Goal: Find specific page/section

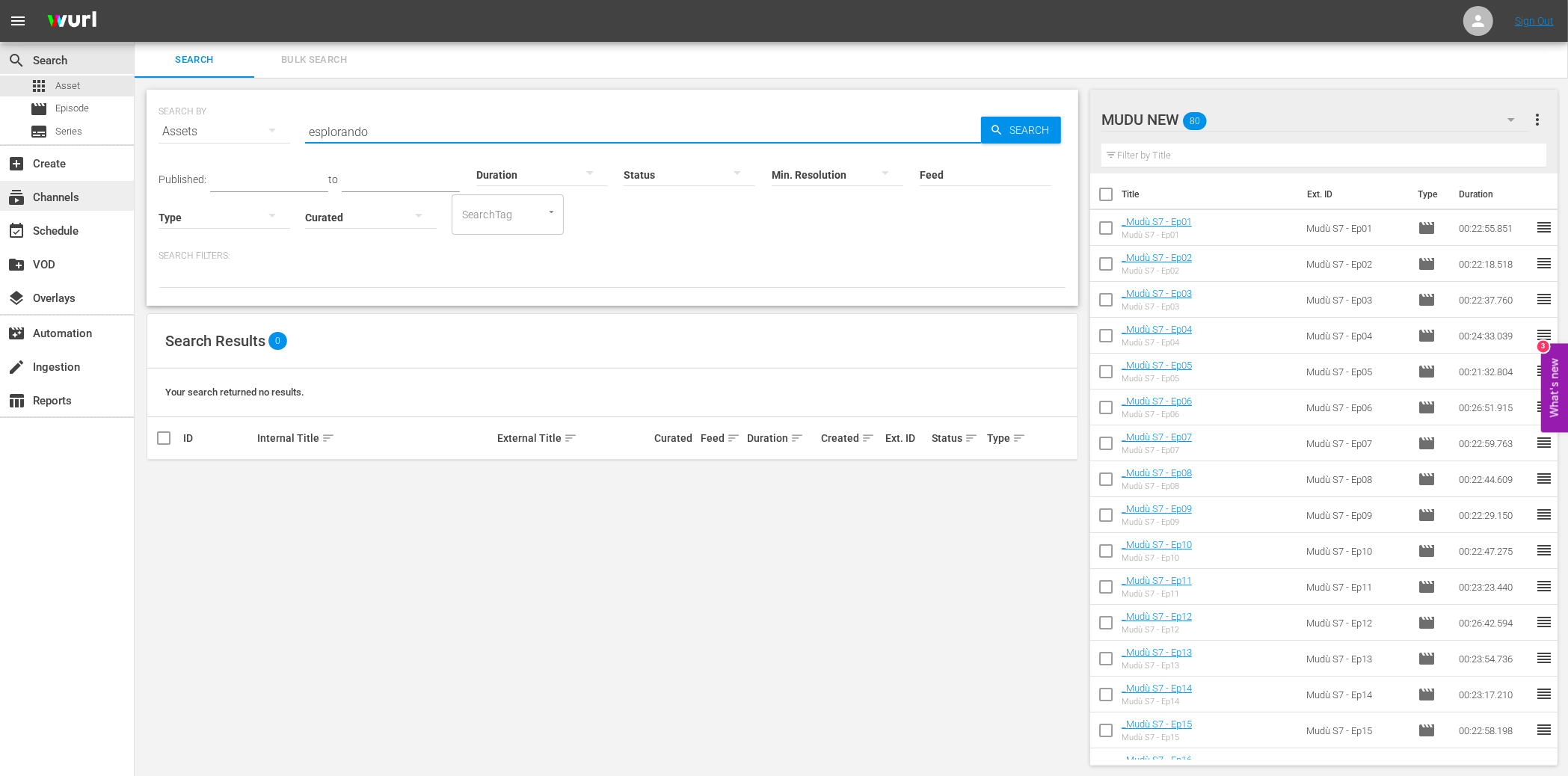
click at [40, 198] on div "subscriptions Channels" at bounding box center [42, 195] width 84 height 14
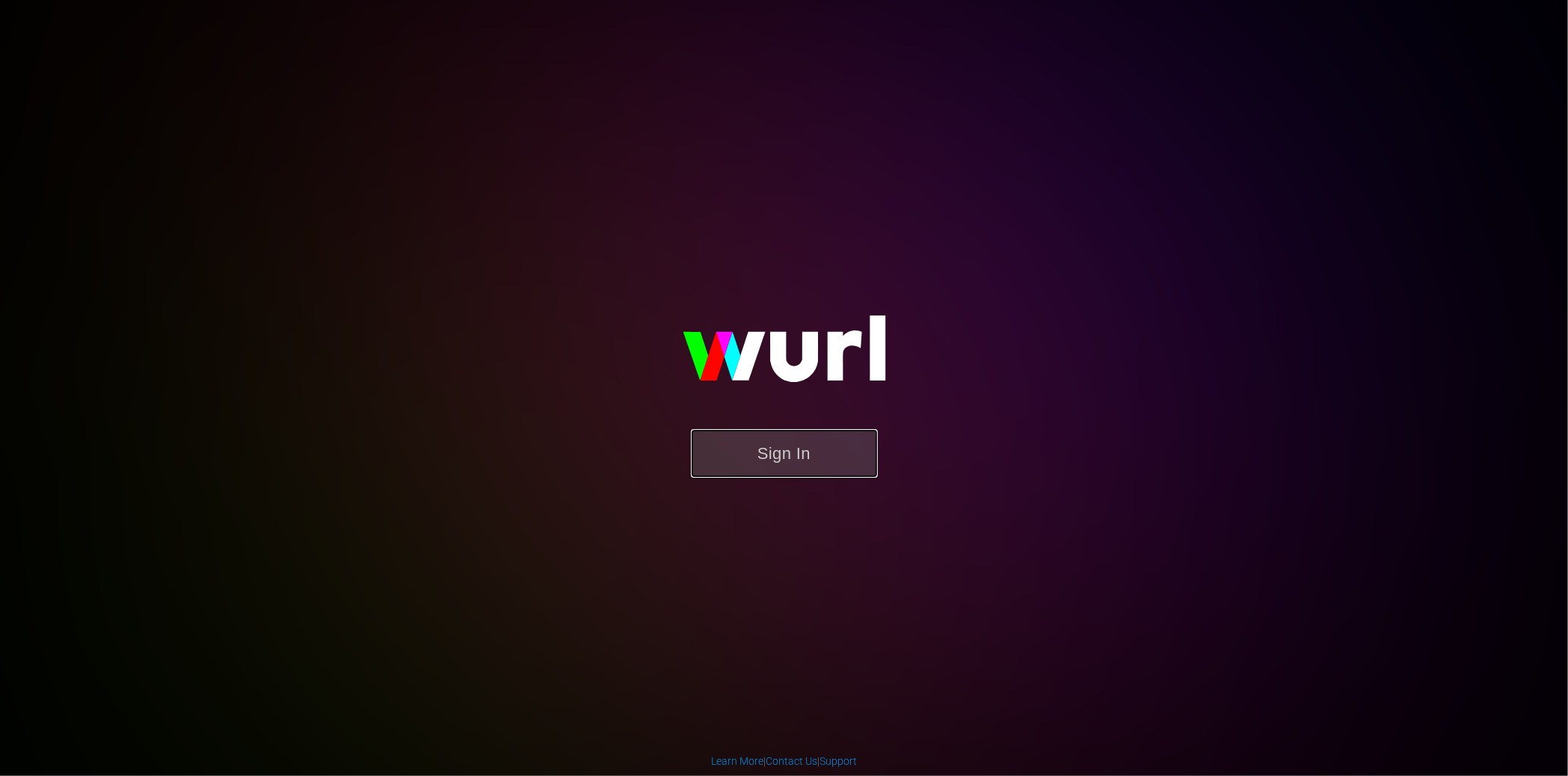
click at [773, 472] on button "Sign In" at bounding box center [785, 453] width 187 height 49
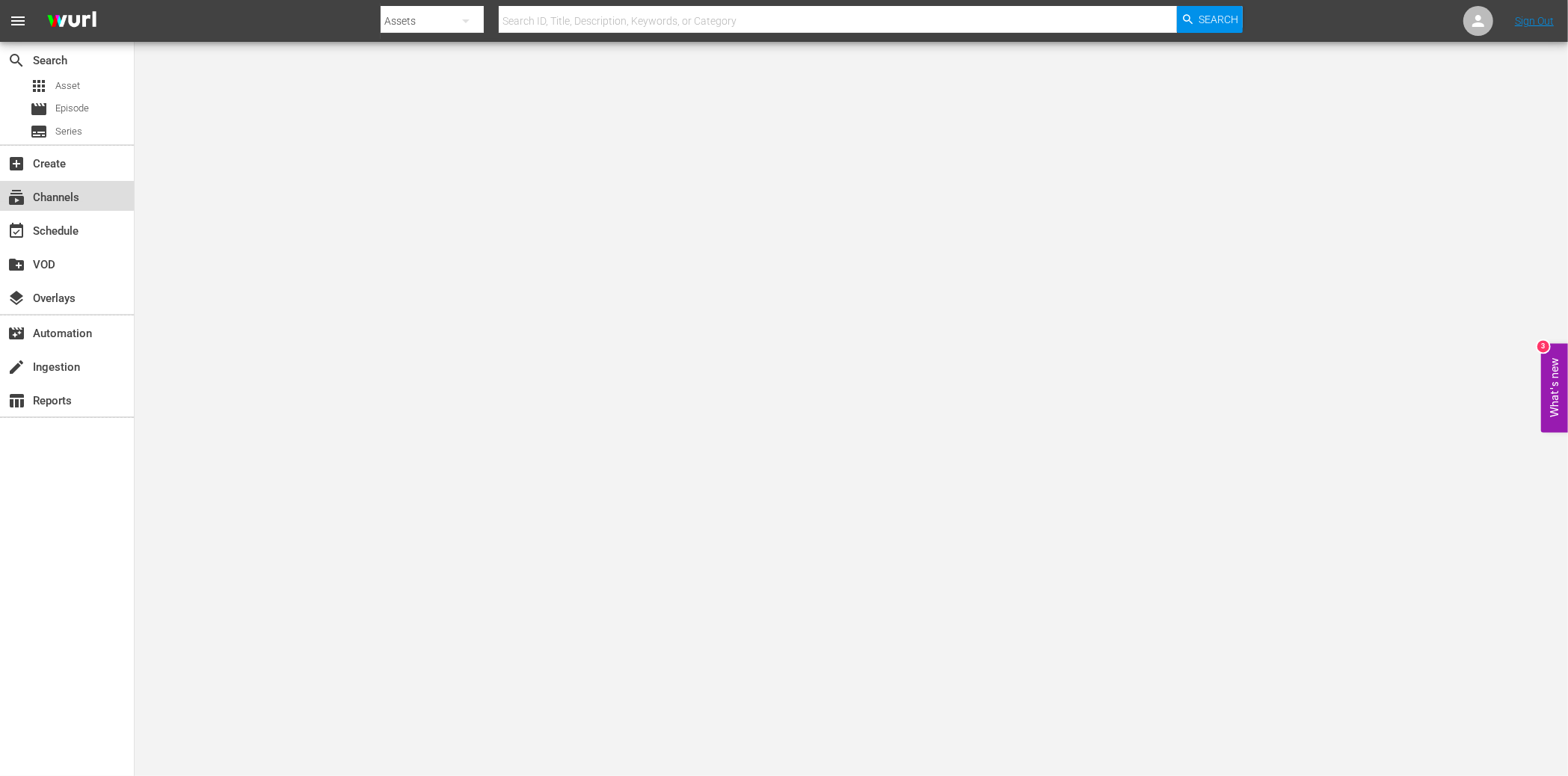
click at [56, 194] on div "subscriptions Channels" at bounding box center [42, 195] width 84 height 14
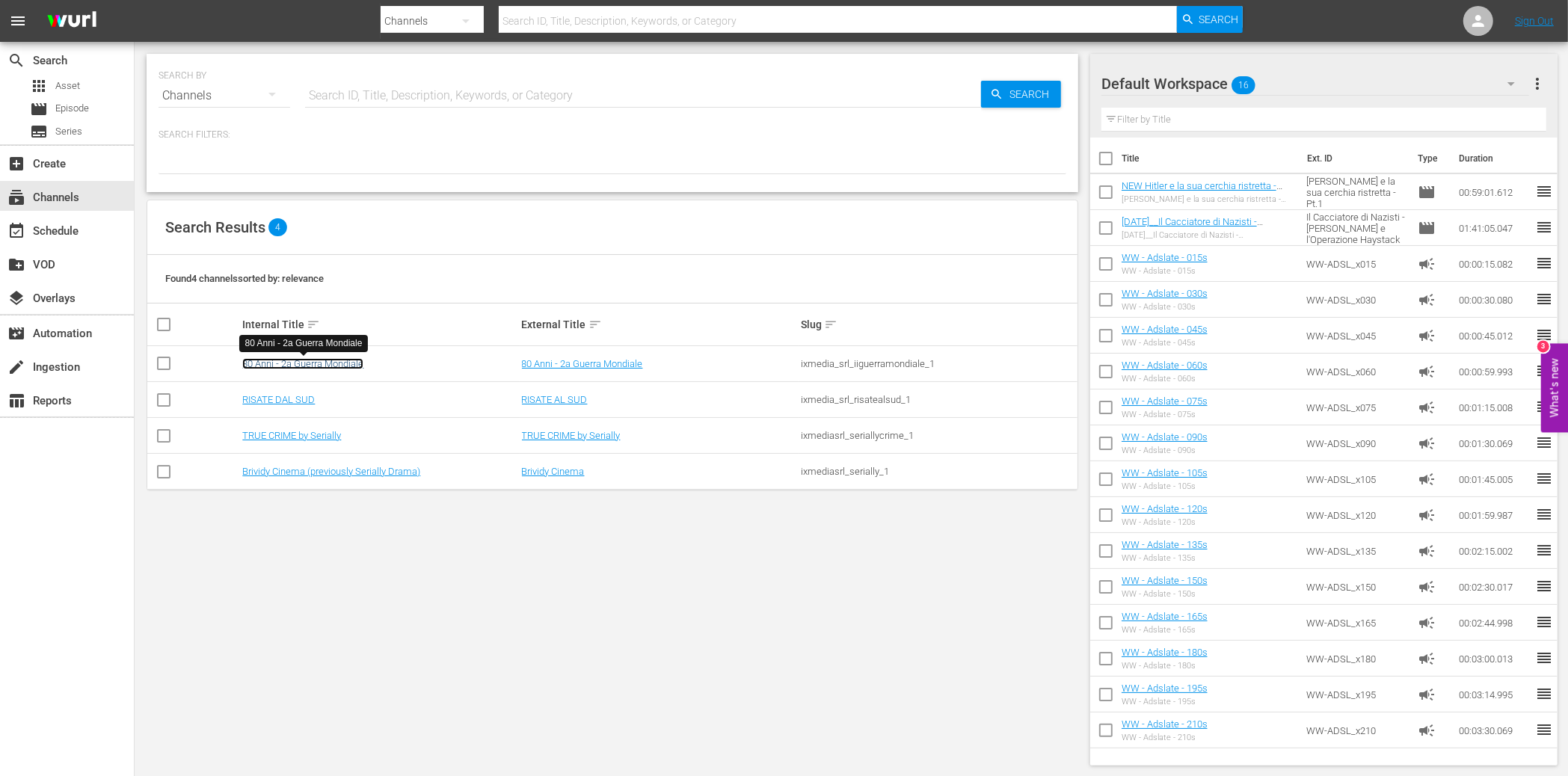
click at [306, 365] on link "80 Anni - 2a Guerra Mondiale" at bounding box center [303, 363] width 121 height 11
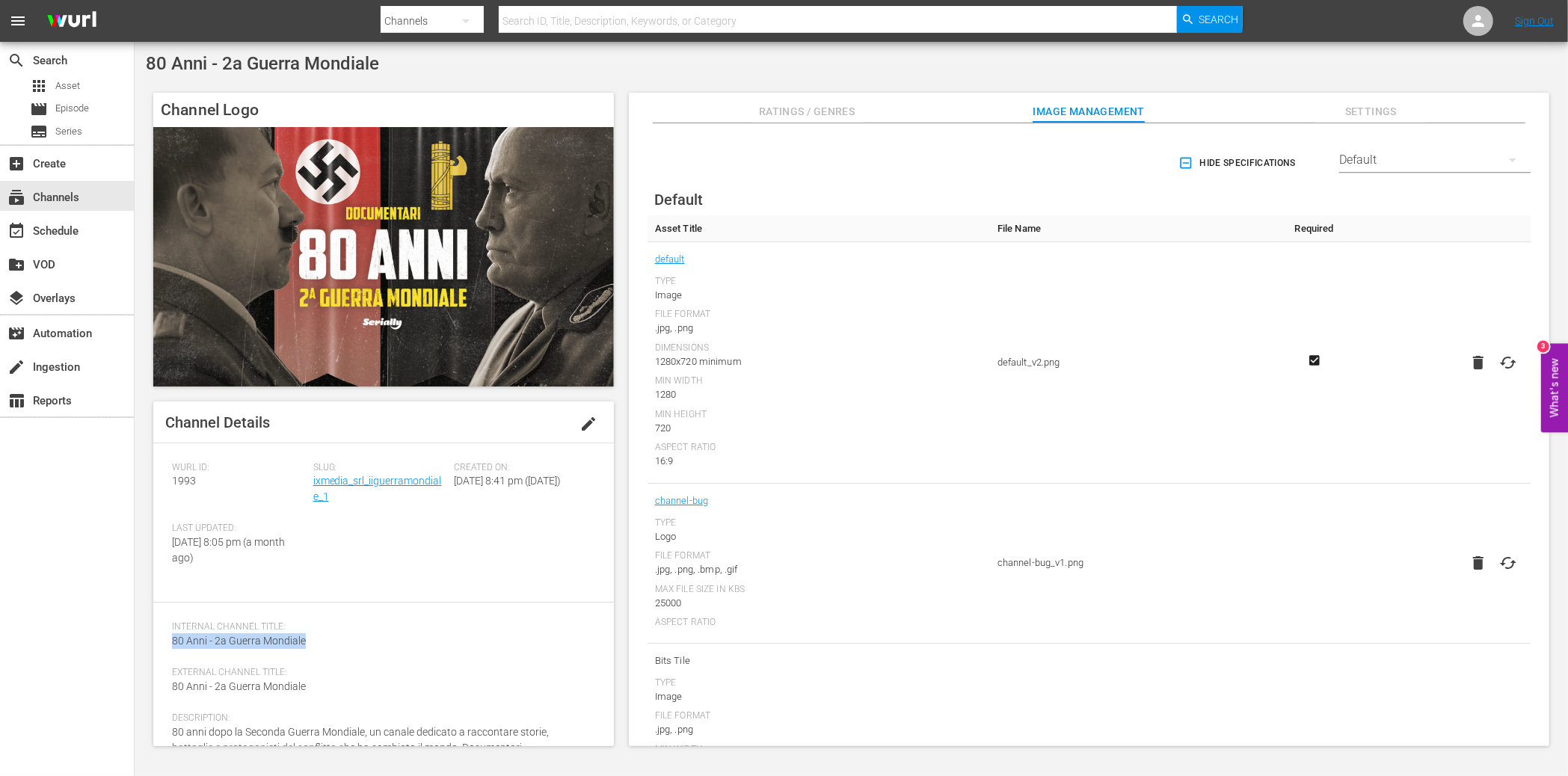
drag, startPoint x: 313, startPoint y: 639, endPoint x: 167, endPoint y: 637, distance: 146.0
click at [167, 637] on div "Channel Details edit Wurl ID: 1993 Slug: ixmedia_srl_iiguerramondiale_1 Created…" at bounding box center [384, 573] width 461 height 344
copy span "80 Anni - 2a Guerra Mondiale"
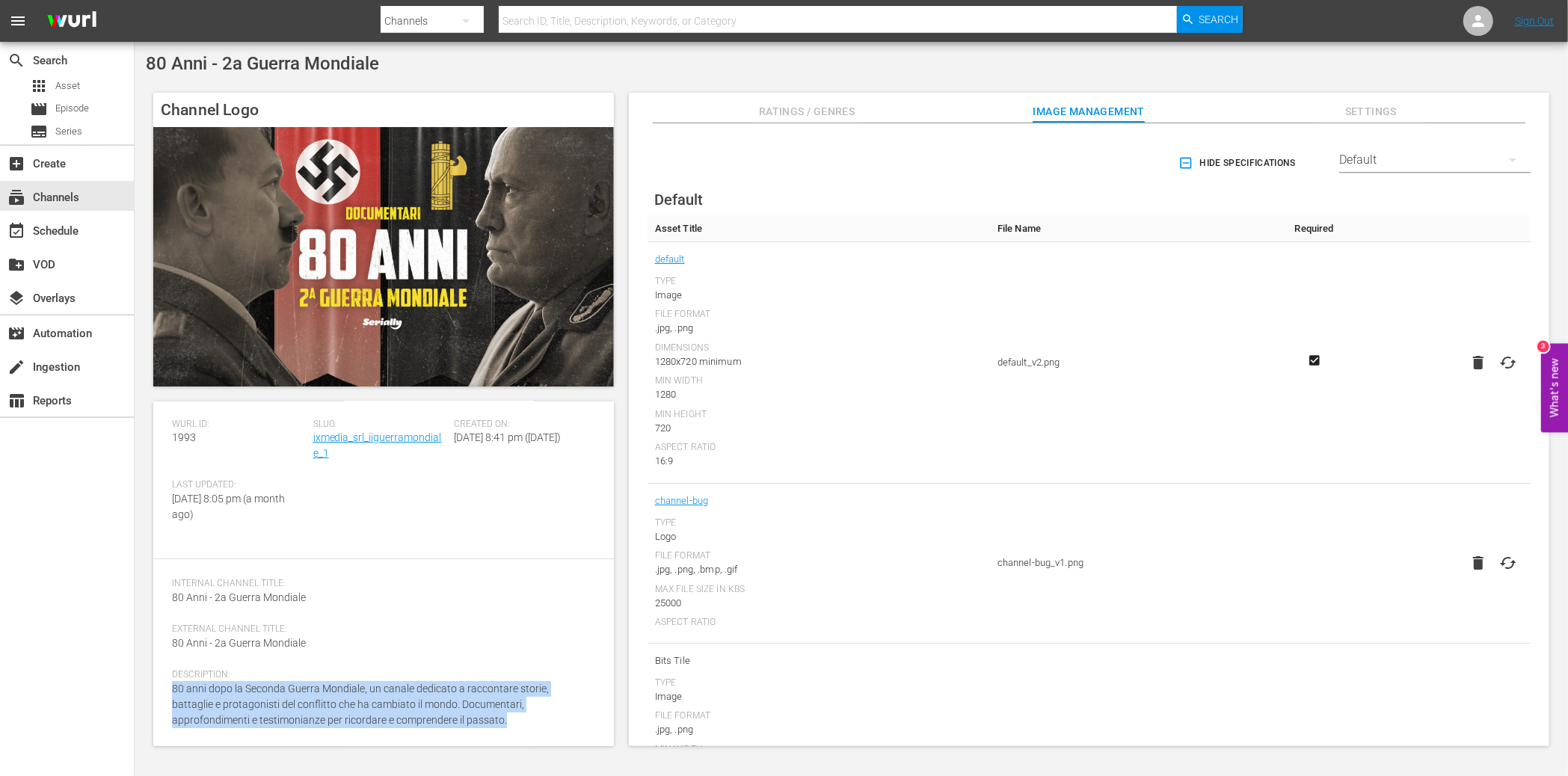
drag, startPoint x: 175, startPoint y: 687, endPoint x: 532, endPoint y: 721, distance: 358.6
click at [532, 721] on div "Description: 80 anni dopo la Seconda Guerra Mondiale, un canale dedicato a racc…" at bounding box center [383, 707] width 424 height 77
copy span "80 anni dopo la Seconda Guerra Mondiale, un canale dedicato a raccontare storie…"
